Goal: Information Seeking & Learning: Check status

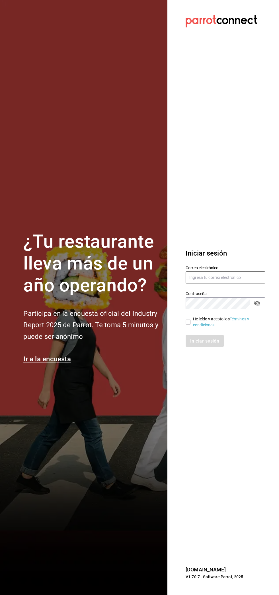
click at [230, 277] on input "text" at bounding box center [225, 278] width 80 height 12
type input "[EMAIL_ADDRESS][DOMAIN_NAME]"
click at [189, 320] on input "He leído y acepto los Términos y condiciones." at bounding box center [187, 322] width 5 height 5
checkbox input "true"
click at [206, 341] on font "Iniciar sesión" at bounding box center [204, 340] width 29 height 5
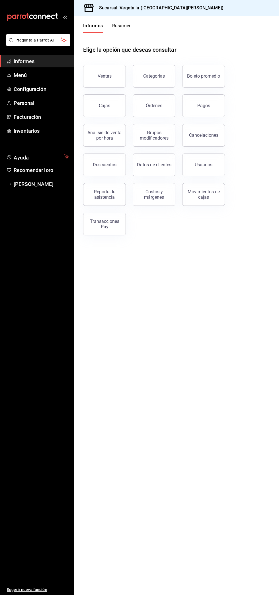
click at [214, 110] on button "Pagos" at bounding box center [203, 105] width 43 height 23
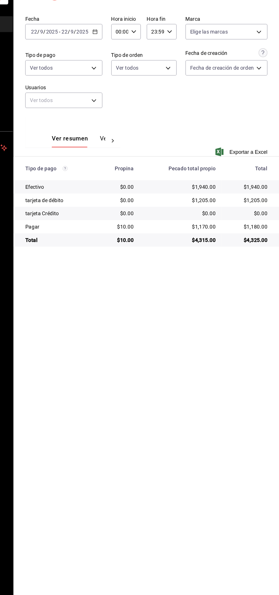
click at [175, 498] on main "Regresar Pagos Fecha 2025-09-22 22 / 9 / 2025 - 2025-09-22 22 / 9 / 2025 Hora i…" at bounding box center [176, 305] width 205 height 579
click at [183, 500] on main "Regresar Pagos Fecha 2025-09-22 22 / 9 / 2025 - 2025-09-22 22 / 9 / 2025 Hora i…" at bounding box center [176, 305] width 205 height 579
click at [172, 490] on main "Regresar Pagos Fecha 2025-09-22 22 / 9 / 2025 - 2025-09-22 22 / 9 / 2025 Hora i…" at bounding box center [176, 305] width 205 height 579
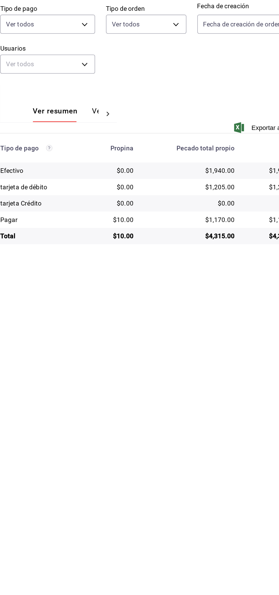
click at [129, 257] on main "Regresar Pagos Fecha 2025-09-22 22 / 9 / 2025 - 2025-09-22 22 / 9 / 2025 Hora i…" at bounding box center [176, 305] width 205 height 579
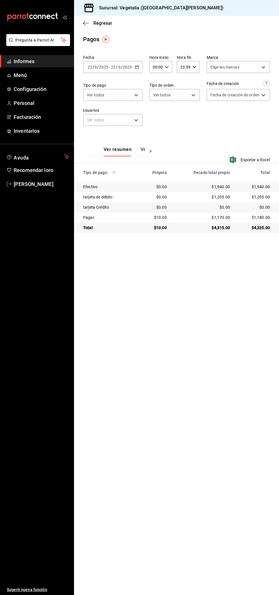
click at [59, 60] on span "Informes" at bounding box center [41, 61] width 55 height 8
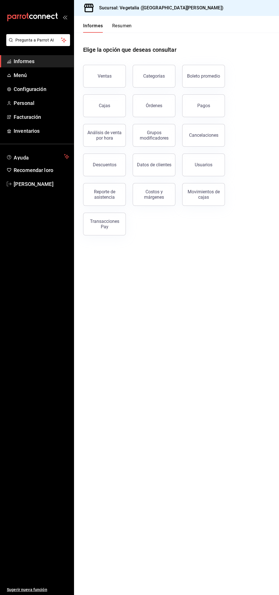
click at [109, 69] on button "Ventas" at bounding box center [104, 76] width 43 height 23
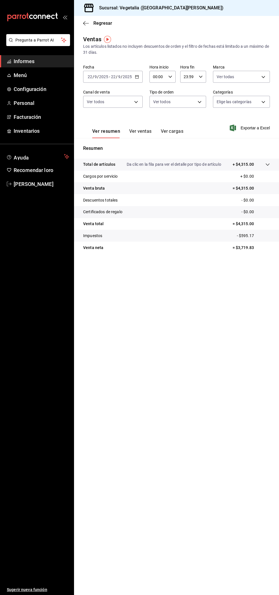
click at [142, 133] on font "Ver ventas" at bounding box center [140, 131] width 22 height 5
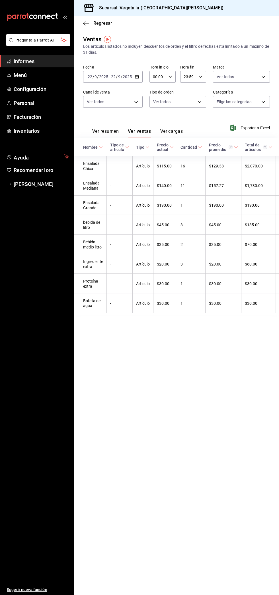
click at [188, 166] on td "16" at bounding box center [191, 165] width 28 height 19
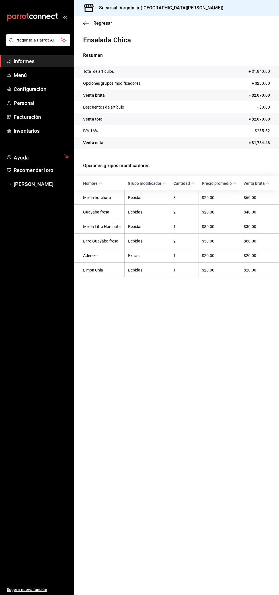
click at [84, 23] on icon "button" at bounding box center [86, 23] width 6 height 0
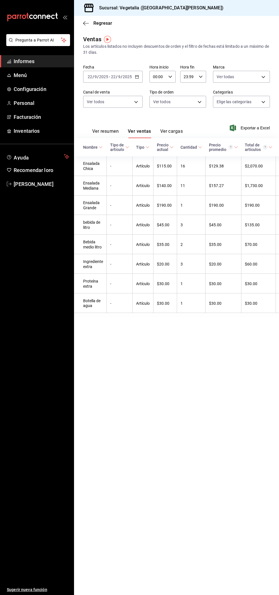
click at [182, 134] on font "Ver cargas" at bounding box center [171, 131] width 23 height 5
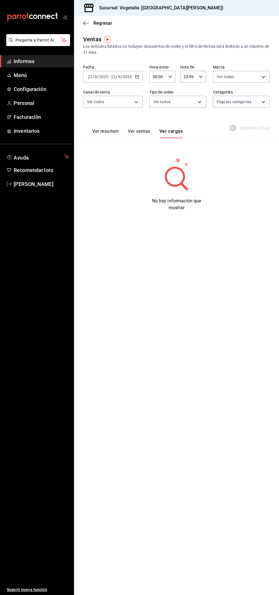
click at [110, 131] on font "Ver resumen" at bounding box center [105, 131] width 26 height 5
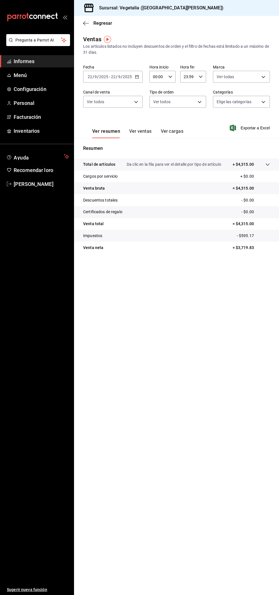
click at [84, 23] on icon "button" at bounding box center [86, 23] width 6 height 0
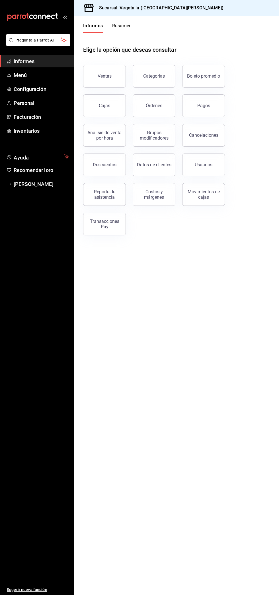
click at [197, 109] on button "Pagos" at bounding box center [203, 105] width 43 height 23
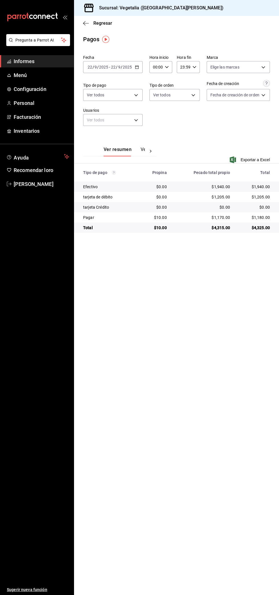
click at [221, 377] on main "Regresar Pagos Fecha 2025-09-22 22 / 9 / 2025 - 2025-09-22 22 / 9 / 2025 Hora i…" at bounding box center [176, 305] width 205 height 579
click at [121, 590] on main "Regresar Pagos Fecha 2025-09-22 22 / 9 / 2025 - 2025-09-22 22 / 9 / 2025 Hora i…" at bounding box center [176, 305] width 205 height 579
